Goal: Task Accomplishment & Management: Complete application form

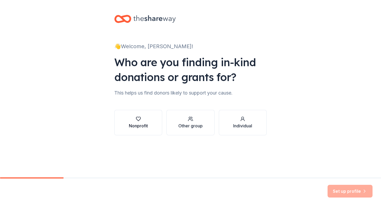
click at [146, 125] on div "Nonprofit" at bounding box center [138, 126] width 19 height 6
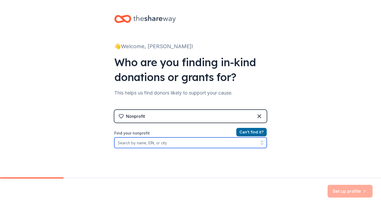
click at [153, 144] on input "Find your nonprofit" at bounding box center [190, 142] width 152 height 11
type input "s"
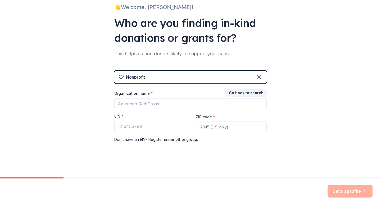
scroll to position [40, 0]
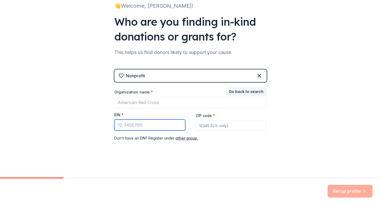
click at [148, 128] on input "EIN *" at bounding box center [149, 124] width 71 height 11
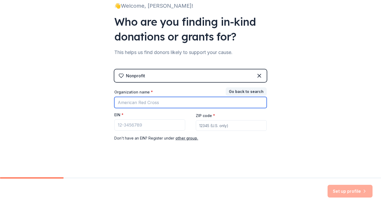
click at [149, 105] on input "Organization name *" at bounding box center [190, 102] width 152 height 11
type input "S"
click at [159, 107] on input "Organization name *" at bounding box center [190, 102] width 152 height 11
click at [162, 104] on input "Organization name *" at bounding box center [190, 102] width 152 height 11
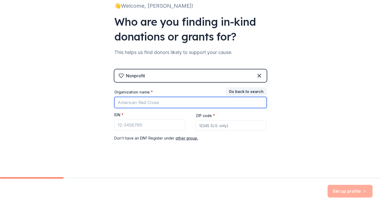
paste input "Serving Orphans & Widows Ministries"
type input "Serving Orphans & Widows Ministries"
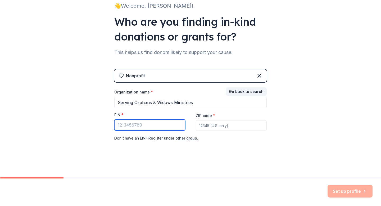
click at [155, 124] on input "EIN *" at bounding box center [149, 124] width 71 height 11
paste input "[US_EMPLOYER_IDENTIFICATION_NUMBER]"
type input "[US_EMPLOYER_IDENTIFICATION_NUMBER]"
click at [238, 126] on input "ZIP code *" at bounding box center [231, 125] width 71 height 11
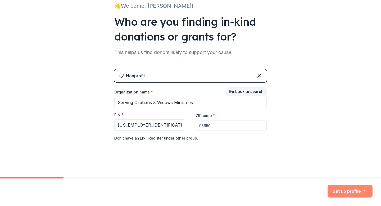
type input "95650"
click at [340, 191] on button "Set up profile" at bounding box center [350, 191] width 45 height 13
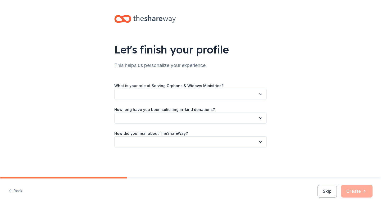
click at [248, 89] on button "button" at bounding box center [190, 94] width 152 height 11
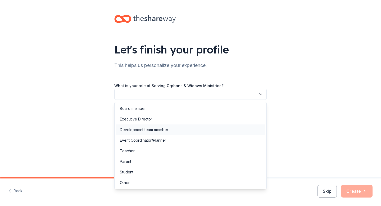
click at [176, 128] on div "Development team member" at bounding box center [191, 129] width 150 height 11
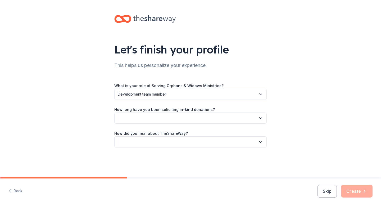
click at [222, 117] on button "button" at bounding box center [190, 117] width 152 height 11
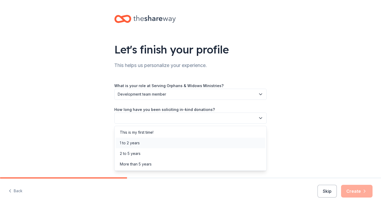
click at [219, 142] on div "1 to 2 years" at bounding box center [191, 143] width 150 height 11
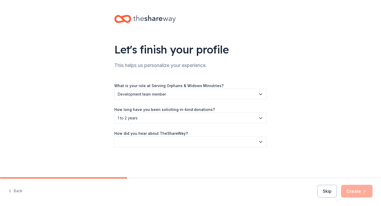
click at [217, 141] on button "button" at bounding box center [190, 141] width 152 height 11
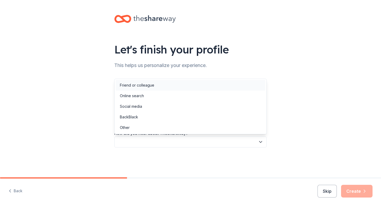
click at [206, 87] on div "Friend or colleague" at bounding box center [191, 85] width 150 height 11
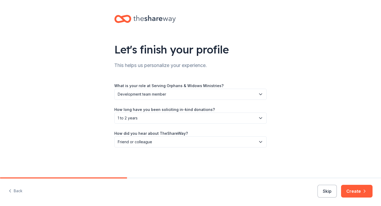
click at [349, 190] on button "Create" at bounding box center [356, 191] width 31 height 13
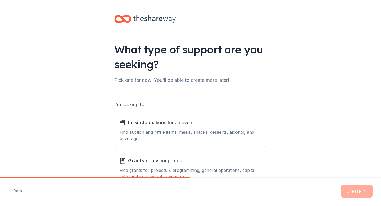
scroll to position [30, 0]
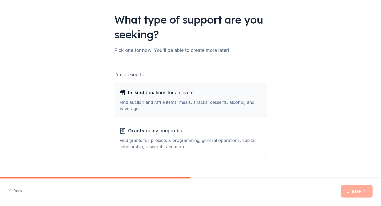
click at [184, 103] on div "Find auction and raffle items, meals, snacks, desserts, alcohol, and beverages." at bounding box center [191, 105] width 142 height 13
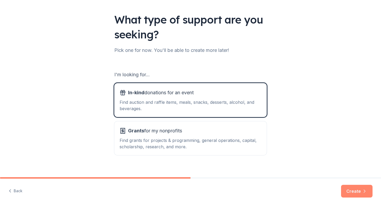
click at [347, 189] on button "Create" at bounding box center [356, 191] width 31 height 13
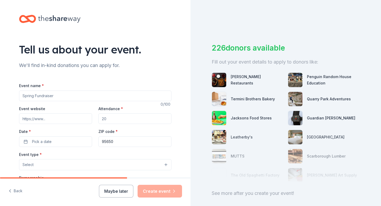
click at [95, 98] on input "Event name *" at bounding box center [95, 95] width 152 height 11
type input "Night of Purpose"
click at [55, 120] on input "Event website" at bounding box center [55, 118] width 73 height 11
paste input "[URL][DOMAIN_NAME]"
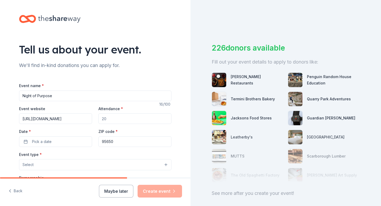
scroll to position [0, 2]
type input "[URL][DOMAIN_NAME]"
click at [116, 119] on input "Attendance *" at bounding box center [134, 118] width 73 height 11
type input "1"
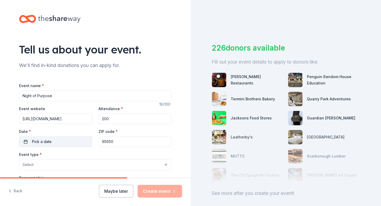
type input "200"
click at [70, 145] on button "Pick a date" at bounding box center [55, 141] width 73 height 11
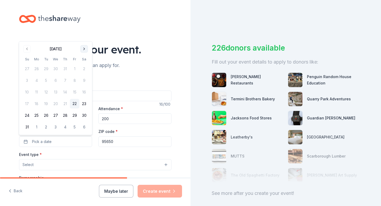
click at [84, 48] on button "Go to next month" at bounding box center [83, 48] width 7 height 7
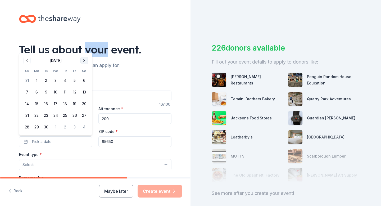
click at [84, 48] on div "Tell us about your event." at bounding box center [95, 49] width 152 height 15
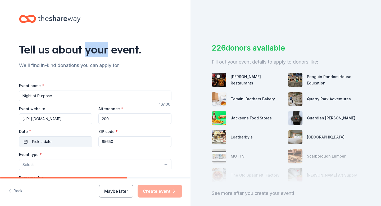
click at [68, 140] on button "Pick a date" at bounding box center [55, 141] width 73 height 11
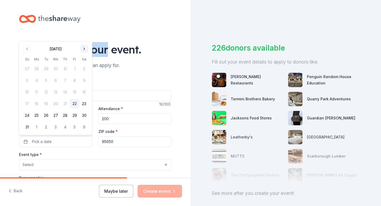
click at [85, 51] on button "Go to next month" at bounding box center [83, 48] width 7 height 7
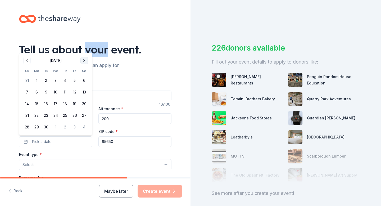
click at [85, 59] on button "Go to next month" at bounding box center [83, 60] width 7 height 7
click at [85, 92] on button "11" at bounding box center [84, 92] width 10 height 10
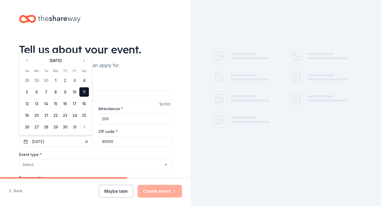
click at [120, 143] on input "95650" at bounding box center [134, 141] width 73 height 11
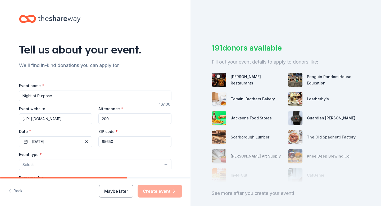
scroll to position [36, 0]
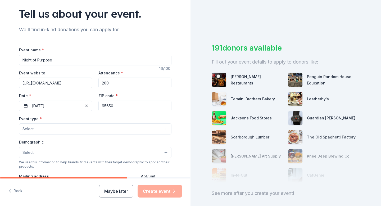
click at [149, 109] on input "95650" at bounding box center [134, 106] width 73 height 11
click at [148, 109] on input "95650" at bounding box center [134, 106] width 73 height 11
paste input "77"
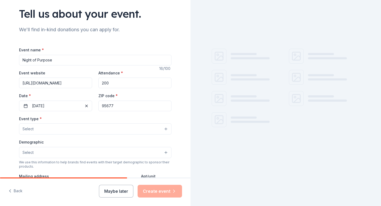
type input "95677"
click at [126, 129] on button "Select" at bounding box center [95, 128] width 152 height 11
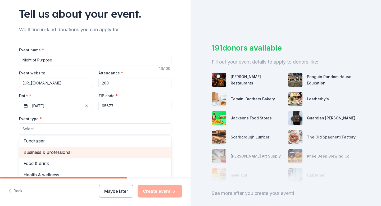
scroll to position [0, 0]
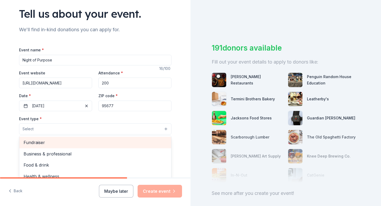
click at [116, 144] on span "Fundraiser" at bounding box center [95, 142] width 143 height 7
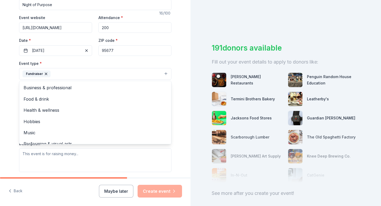
scroll to position [96, 0]
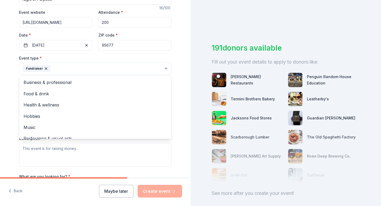
click at [9, 139] on div "Tell us about your event. We'll find in-kind donations you can apply for. Event…" at bounding box center [95, 80] width 190 height 353
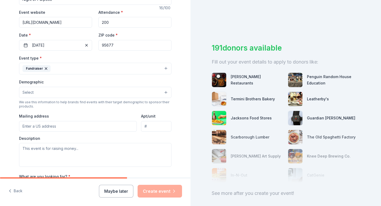
click at [34, 96] on button "Select" at bounding box center [95, 92] width 152 height 11
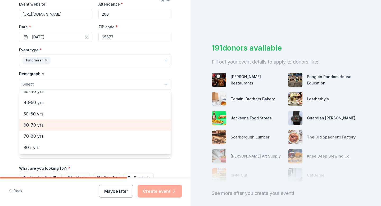
scroll to position [109, 0]
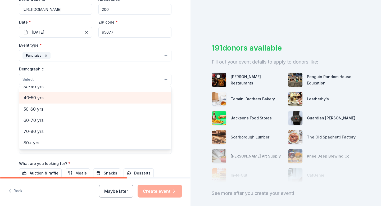
click at [53, 100] on span "40-50 yrs" at bounding box center [95, 97] width 143 height 7
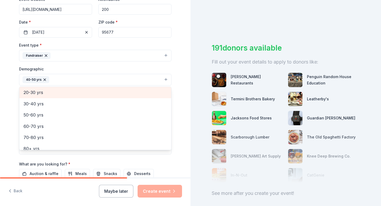
click at [52, 90] on span "20-30 yrs" at bounding box center [95, 92] width 143 height 7
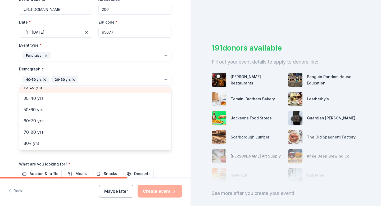
scroll to position [57, 0]
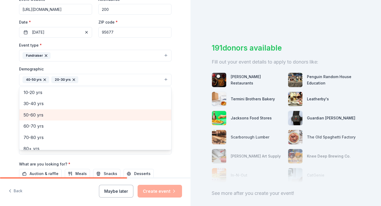
click at [53, 114] on span "50-60 yrs" at bounding box center [95, 114] width 143 height 7
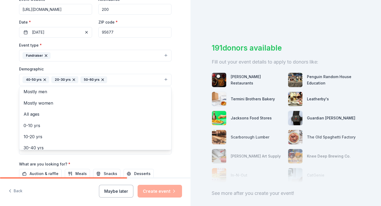
scroll to position [0, 0]
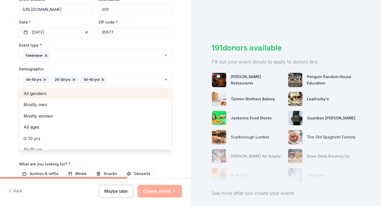
click at [103, 93] on span "All genders" at bounding box center [95, 93] width 143 height 7
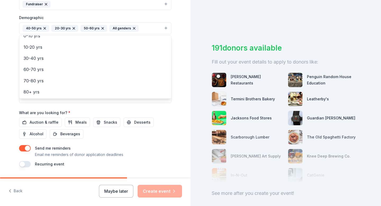
scroll to position [162, 0]
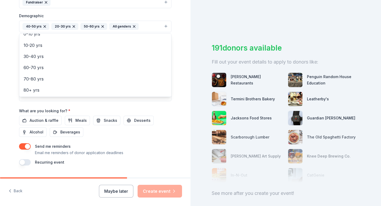
click at [45, 120] on div "Event name * Night of Purpose 16 /100 Event website [URL][DOMAIN_NAME] Attendan…" at bounding box center [95, 43] width 152 height 246
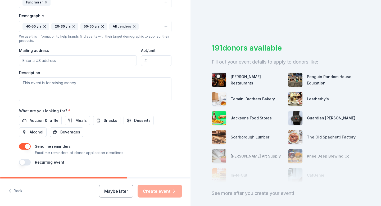
click at [44, 58] on input "Mailing address" at bounding box center [78, 60] width 118 height 11
paste input "S.O.W. Ministries [STREET_ADDRESS] [PERSON_NAME], CA 95650"
type input "[STREET_ADDRESS][PERSON_NAME]"
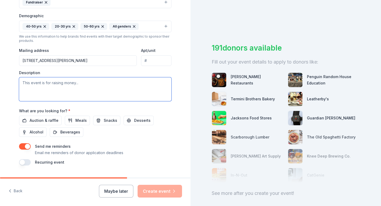
click at [76, 87] on textarea at bounding box center [95, 89] width 152 height 24
paste textarea "Night of Purpose features a live & silent auction, delicious dinner, wine-pull,…"
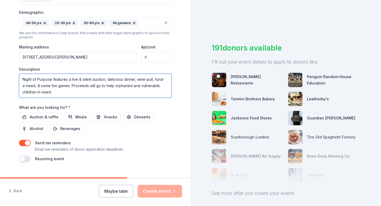
scroll to position [176, 0]
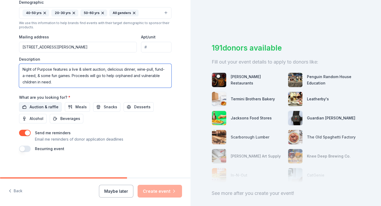
type textarea "Night of Purpose features a live & silent auction, delicious dinner, wine-pull,…"
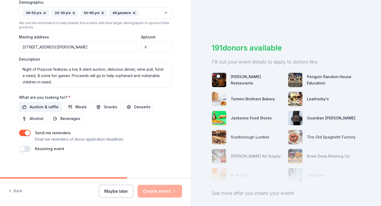
click at [41, 108] on span "Auction & raffle" at bounding box center [44, 107] width 29 height 6
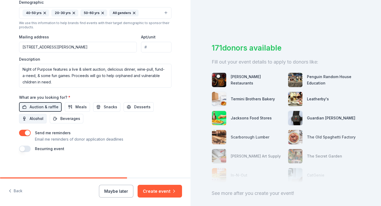
click at [39, 119] on span "Alcohol" at bounding box center [37, 118] width 14 height 6
click at [111, 107] on span "Snacks" at bounding box center [110, 107] width 13 height 6
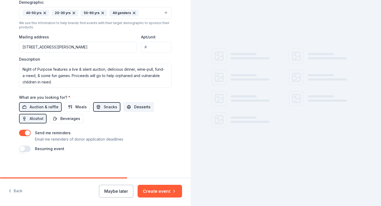
click at [137, 107] on span "Desserts" at bounding box center [142, 107] width 16 height 6
click at [75, 114] on button "Beverages" at bounding box center [67, 119] width 34 height 10
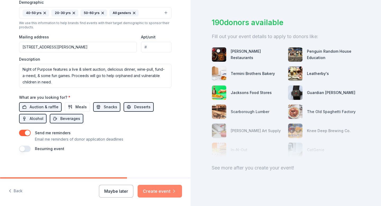
click at [166, 197] on button "Create event" at bounding box center [160, 191] width 44 height 13
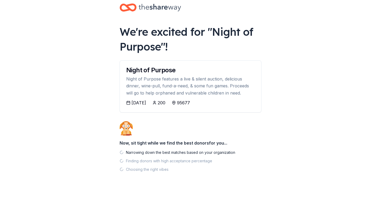
scroll to position [11, 0]
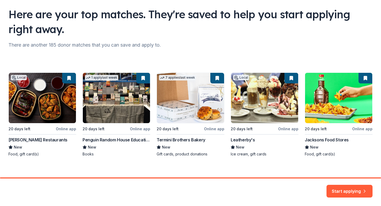
scroll to position [40, 0]
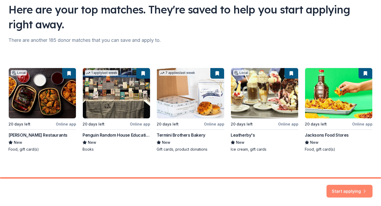
click at [340, 186] on button "Start applying" at bounding box center [349, 188] width 46 height 13
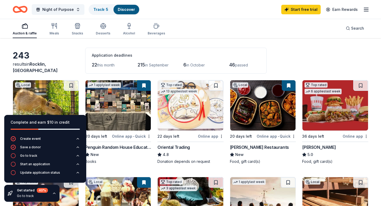
scroll to position [17, 0]
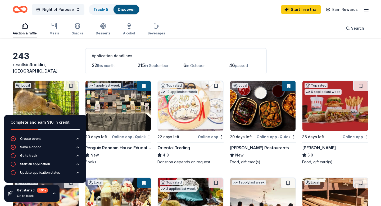
click at [323, 24] on div "Auction & raffle Meals Snacks Desserts Alcohol Beverages Search" at bounding box center [191, 29] width 356 height 20
click at [307, 56] on div "243 results in [GEOGRAPHIC_DATA], [GEOGRAPHIC_DATA] Application deadlines 22 th…" at bounding box center [191, 61] width 356 height 26
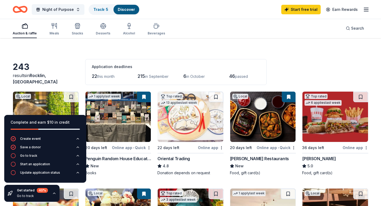
scroll to position [0, 0]
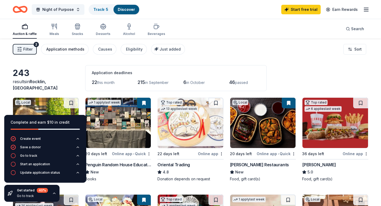
click at [76, 52] on div "Application methods" at bounding box center [65, 49] width 38 height 6
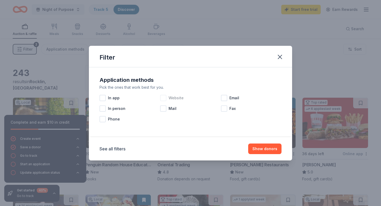
click at [164, 96] on div at bounding box center [163, 98] width 6 height 6
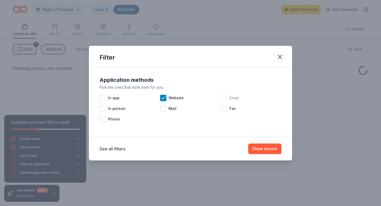
click at [224, 99] on div at bounding box center [224, 98] width 6 height 6
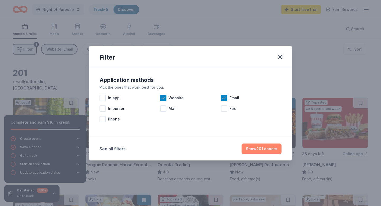
click at [265, 150] on button "Show 201 donors" at bounding box center [262, 148] width 40 height 11
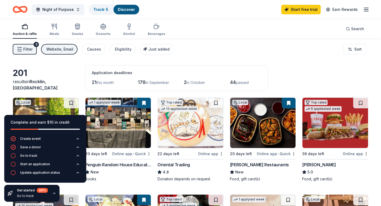
click at [109, 84] on span "this month" at bounding box center [104, 82] width 17 height 4
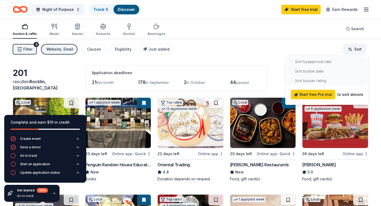
click at [353, 46] on html "Night of Purpose Track · 5 Discover Start free trial Earn Rewards Auction & raf…" at bounding box center [190, 103] width 381 height 206
click at [231, 39] on html "Night of Purpose Track · 5 Discover Start free trial Earn Rewards Auction & raf…" at bounding box center [190, 103] width 381 height 206
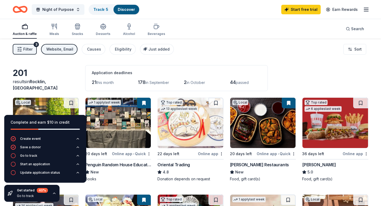
click at [189, 51] on div "Filter 3 Website, Email Causes Eligibility Just added Sort" at bounding box center [190, 49] width 381 height 21
click at [357, 51] on html "Night of Purpose Track · 5 Discover Start free trial Earn Rewards Auction & raf…" at bounding box center [190, 103] width 381 height 206
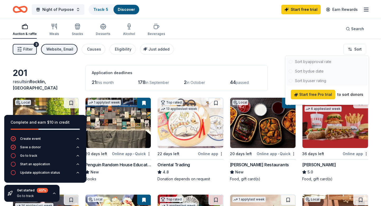
click at [306, 12] on html "Night of Purpose Track · 5 Discover Start free trial Earn Rewards Auction & raf…" at bounding box center [190, 103] width 381 height 206
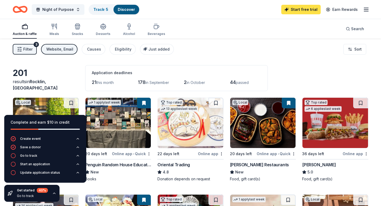
click at [310, 12] on link "Start free trial" at bounding box center [300, 10] width 39 height 10
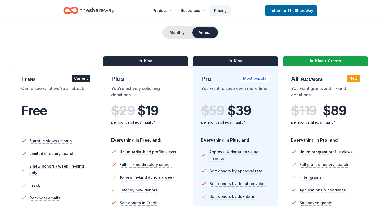
scroll to position [44, 0]
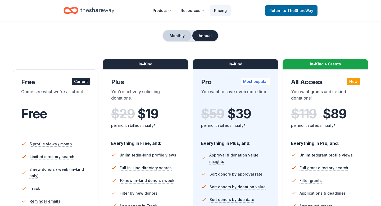
click at [168, 35] on button "Monthly" at bounding box center [177, 35] width 28 height 11
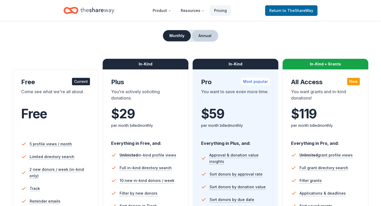
click at [198, 38] on button "Annual" at bounding box center [205, 35] width 26 height 11
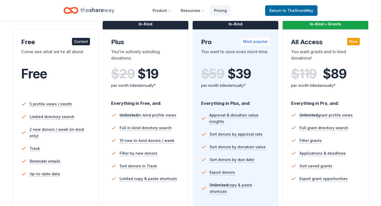
scroll to position [84, 0]
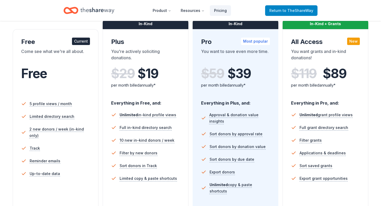
click at [312, 10] on span "to TheShareWay" at bounding box center [298, 10] width 31 height 4
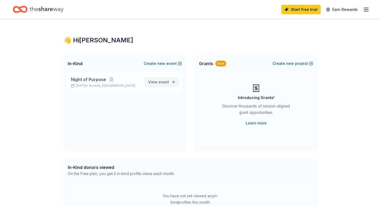
click at [161, 78] on link "View event" at bounding box center [162, 82] width 34 height 10
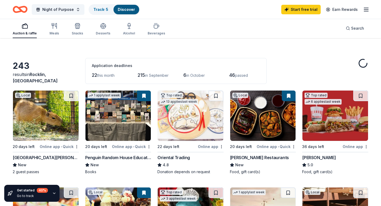
scroll to position [8, 0]
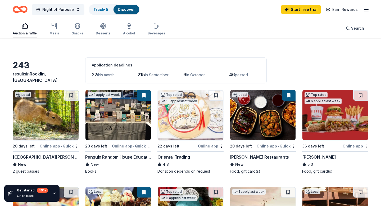
click at [170, 144] on div "22 days left" at bounding box center [168, 146] width 22 height 6
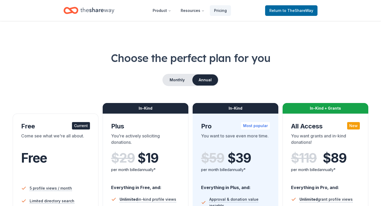
click at [180, 93] on div "Choose the perfect plan for you Monthly Annual Free Current Come see what we're…" at bounding box center [191, 191] width 356 height 280
click at [179, 88] on div "Choose the perfect plan for you Monthly Annual Free Current Come see what we're…" at bounding box center [191, 191] width 356 height 280
click at [178, 84] on button "Monthly" at bounding box center [177, 79] width 28 height 11
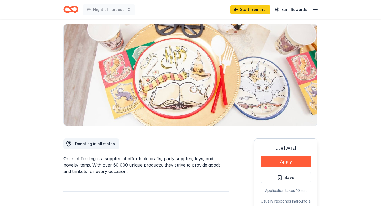
scroll to position [35, 0]
click at [291, 160] on button "Apply" at bounding box center [286, 161] width 50 height 12
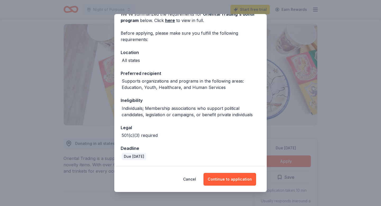
scroll to position [0, 0]
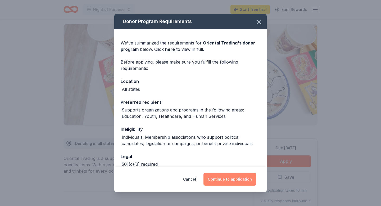
click at [236, 180] on button "Continue to application" at bounding box center [229, 179] width 53 height 13
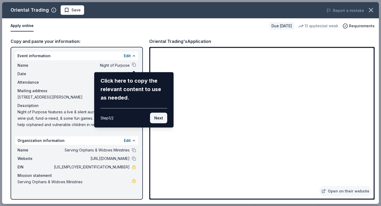
click at [164, 118] on button "Next" at bounding box center [158, 118] width 17 height 11
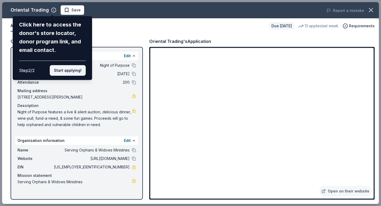
click at [59, 73] on button "Start applying!" at bounding box center [68, 70] width 36 height 11
